Goal: Check status: Check status

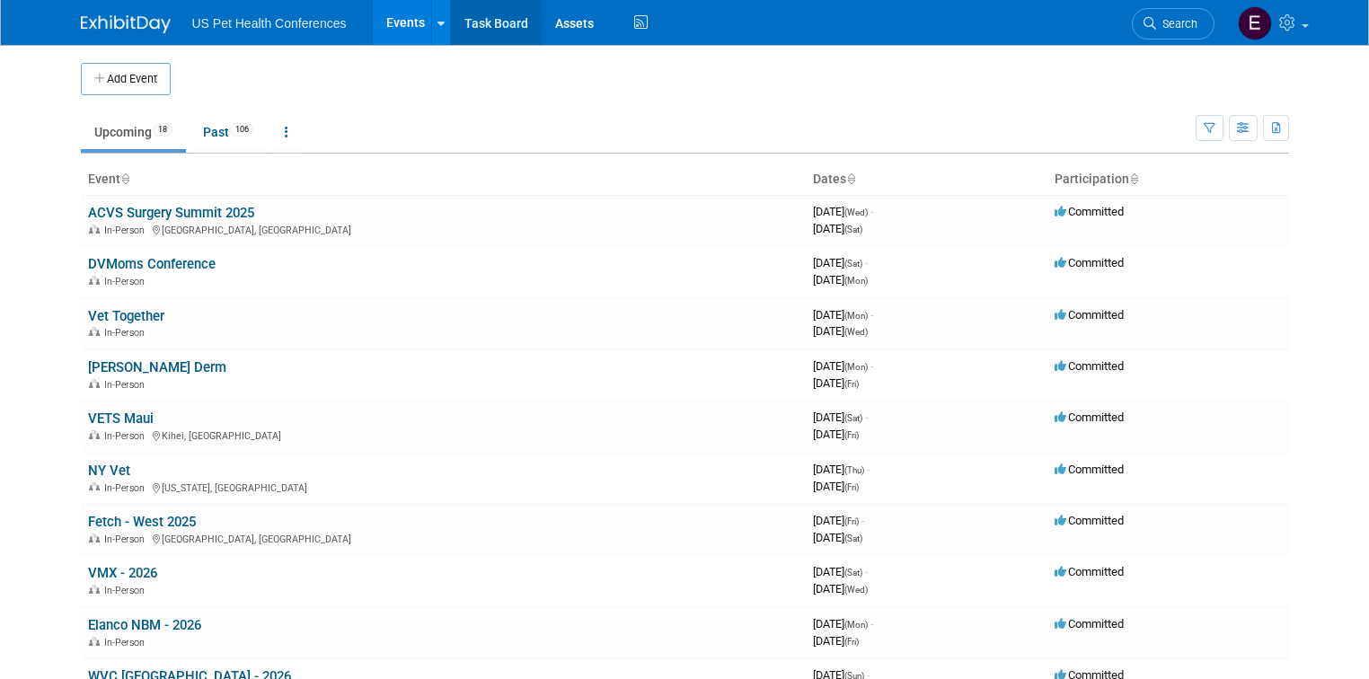
click at [496, 25] on link "Task Board" at bounding box center [496, 22] width 91 height 45
click at [198, 136] on link "Past 106" at bounding box center [229, 132] width 78 height 34
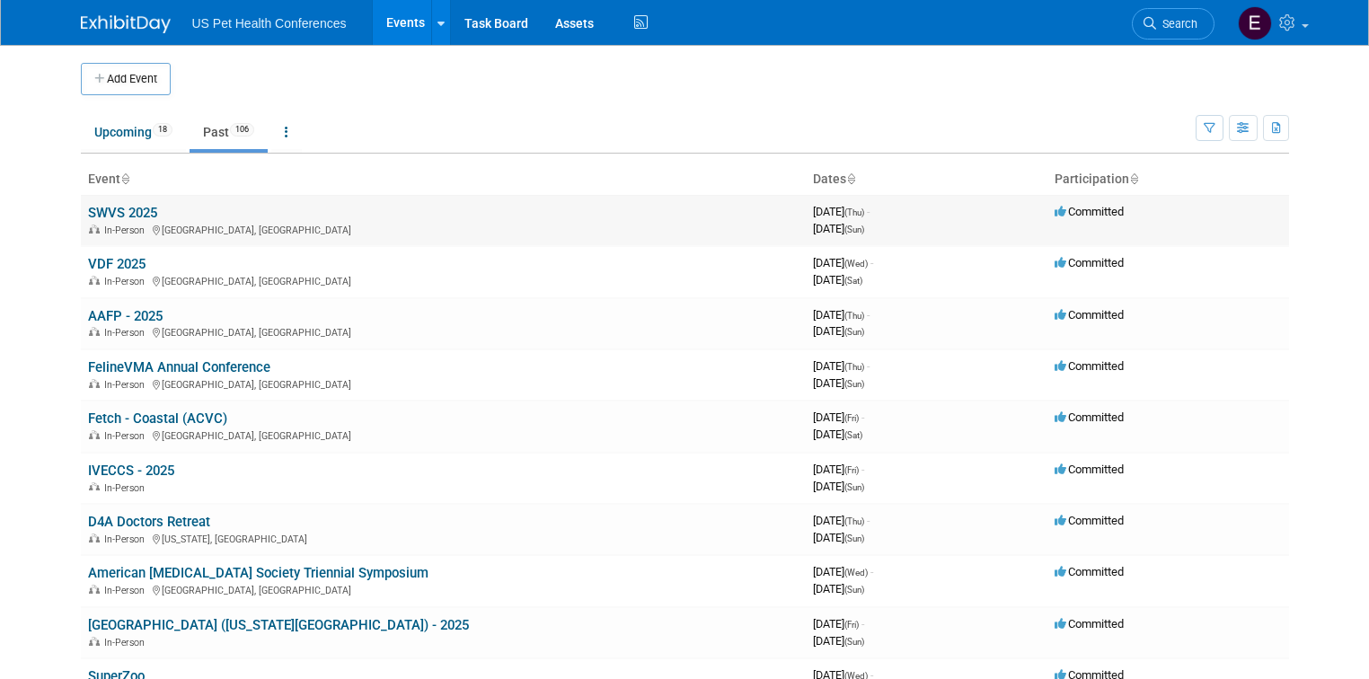
click at [114, 216] on link "SWVS 2025" at bounding box center [122, 213] width 69 height 16
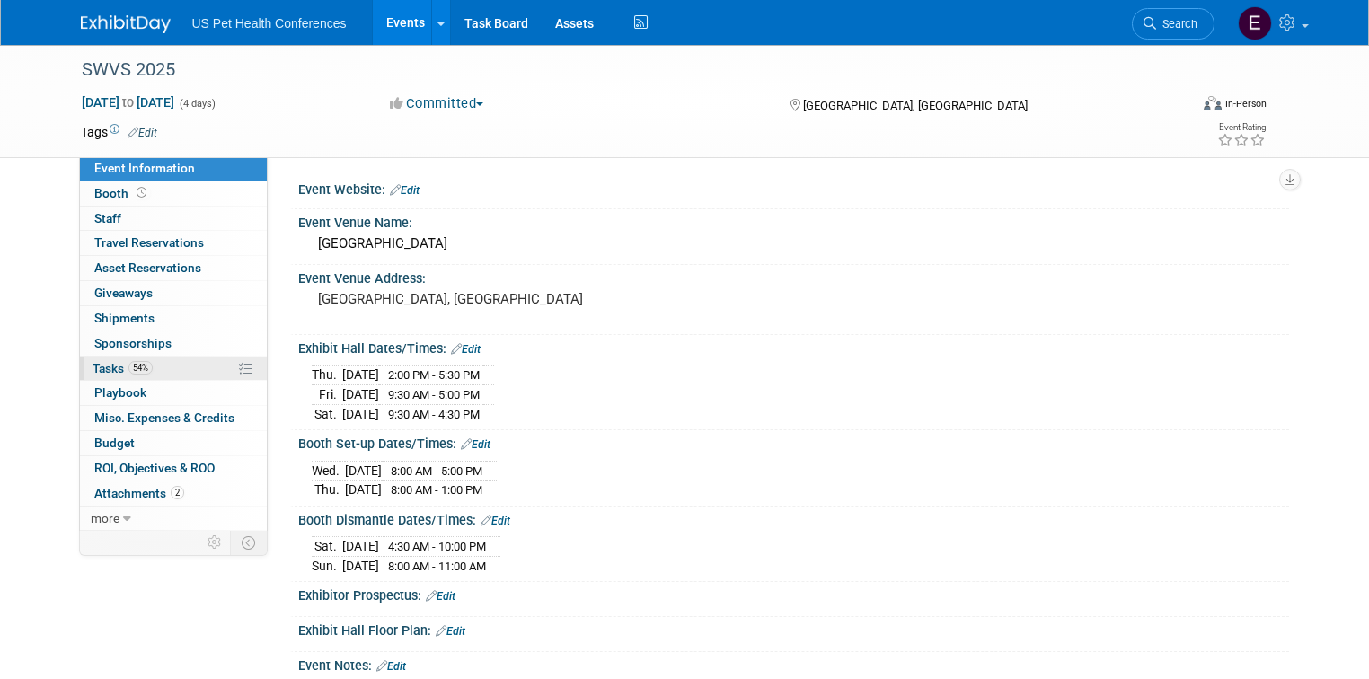
click at [93, 370] on span "Tasks 54%" at bounding box center [123, 368] width 60 height 14
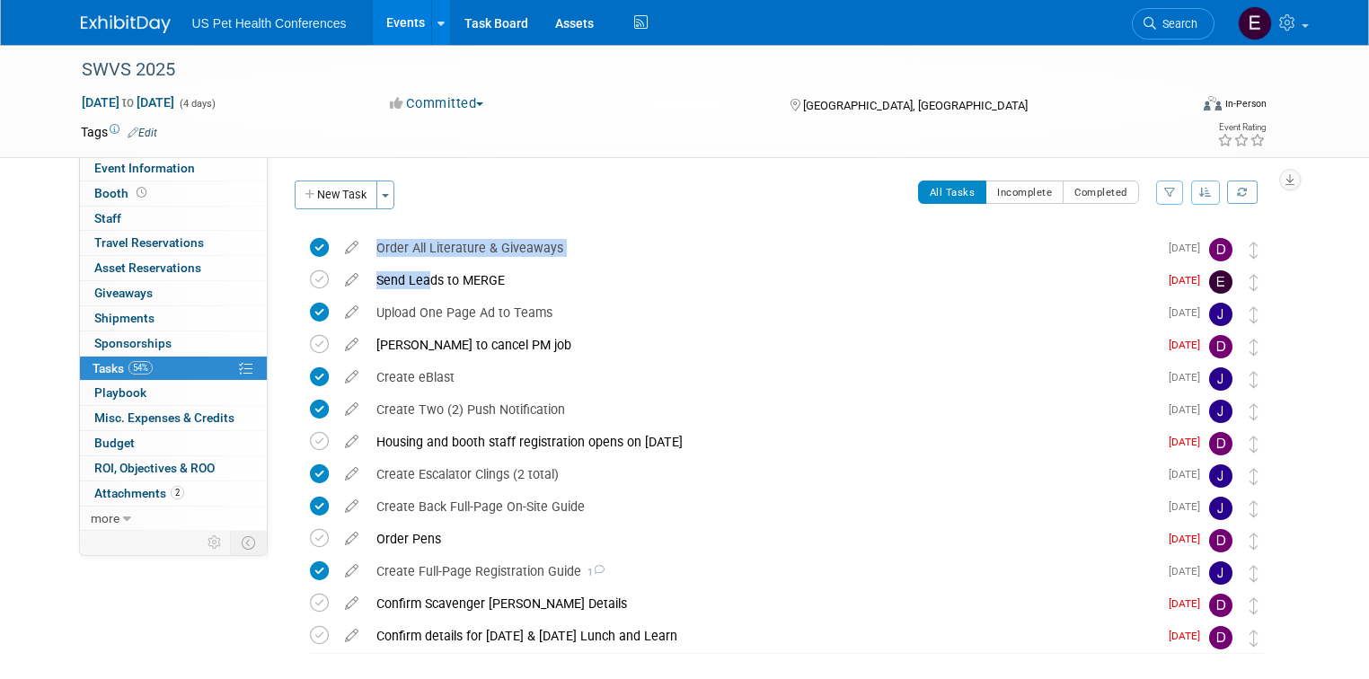
drag, startPoint x: 402, startPoint y: 278, endPoint x: 453, endPoint y: 171, distance: 118.1
click at [440, 180] on div "Event Website: Edit Event Venue Name: Fort Worth Convention Center Event Venue …" at bounding box center [778, 342] width 1021 height 373
click at [453, 171] on div "Event Website: Edit Event Venue Name: Fort Worth Convention Center Event Venue …" at bounding box center [778, 342] width 1021 height 373
click at [310, 274] on icon at bounding box center [319, 279] width 19 height 19
click at [94, 22] on img at bounding box center [126, 24] width 90 height 18
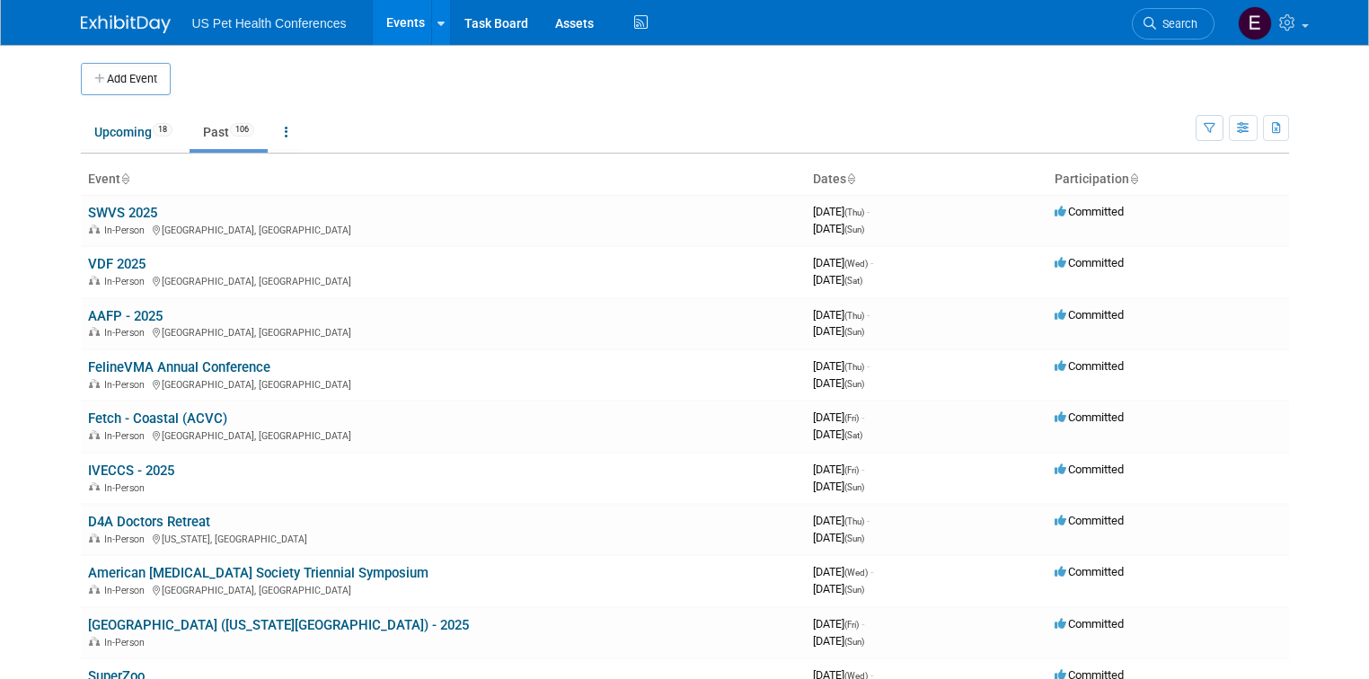
drag, startPoint x: 345, startPoint y: 108, endPoint x: 180, endPoint y: 162, distance: 173.8
click at [344, 108] on td "Upcoming 18 Past 106 All Events 124 Past and Upcoming Grouped Annually Events g…" at bounding box center [638, 124] width 1115 height 58
click at [109, 268] on link "VDF 2025" at bounding box center [116, 264] width 57 height 16
